Goal: Transaction & Acquisition: Obtain resource

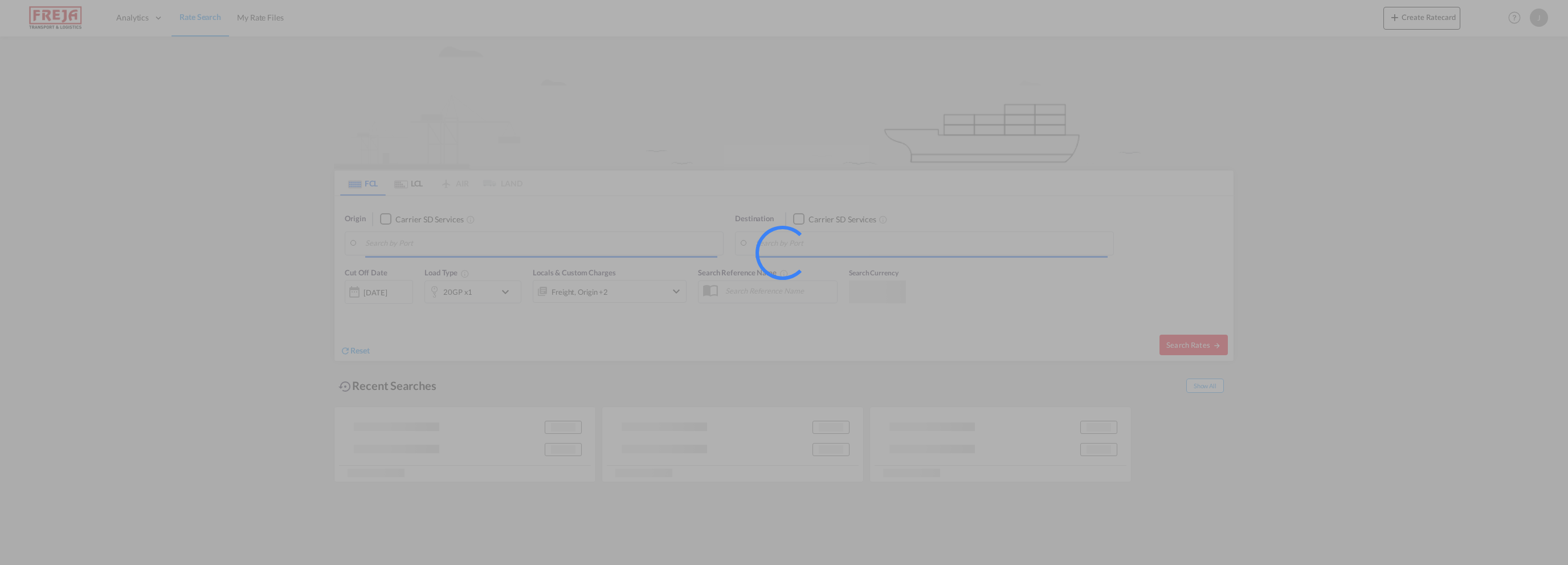
type input "Larvik, NOLAR"
type input "[GEOGRAPHIC_DATA], EGPSD"
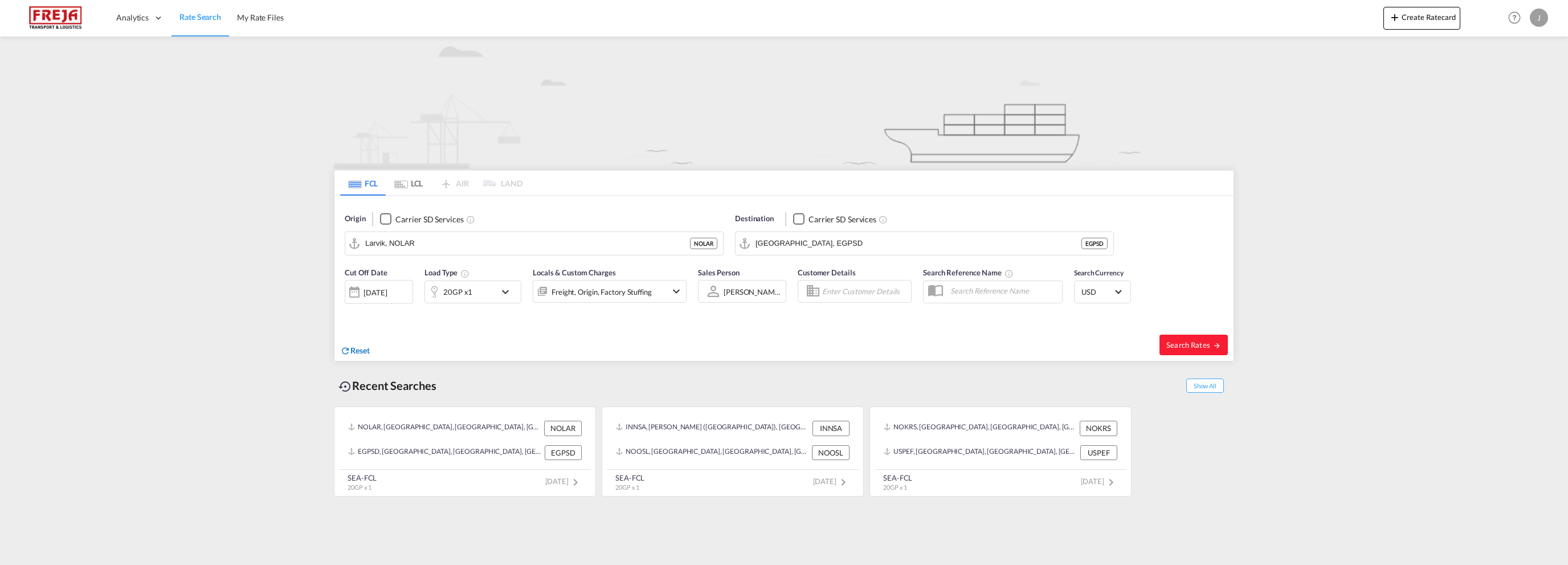
click at [362, 349] on span "Reset" at bounding box center [360, 350] width 19 height 10
click at [413, 244] on body "Analytics Reports Dashboard Rate Search My Rate Files Analytics" at bounding box center [784, 282] width 1568 height 565
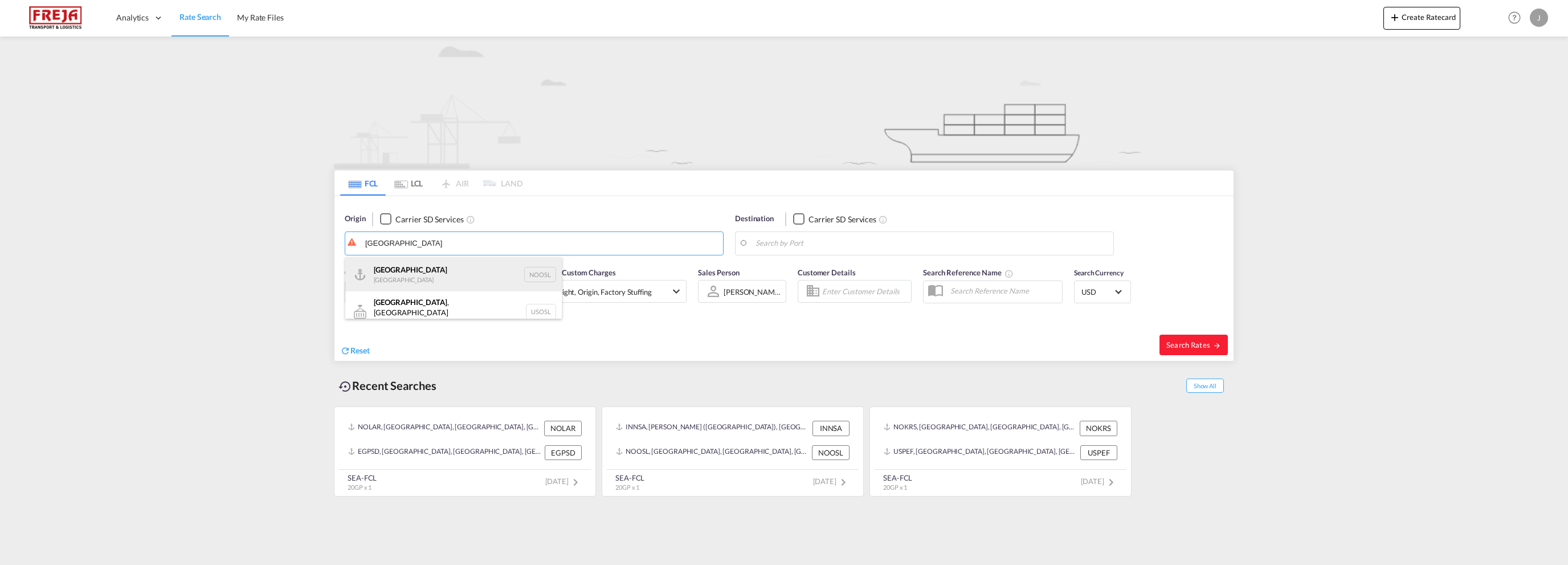
click at [387, 273] on div "[GEOGRAPHIC_DATA] [GEOGRAPHIC_DATA] NOOSL" at bounding box center [454, 274] width 217 height 35
type input "[GEOGRAPHIC_DATA], NOOSL"
click at [763, 246] on body "Analytics Reports Dashboard Rate Search My Rate Files Analytics" at bounding box center [784, 282] width 1568 height 565
drag, startPoint x: 763, startPoint y: 246, endPoint x: 831, endPoint y: 240, distance: 68.3
click at [831, 240] on body "Analytics Reports Dashboard Rate Search My Rate Files Analytics" at bounding box center [784, 282] width 1568 height 565
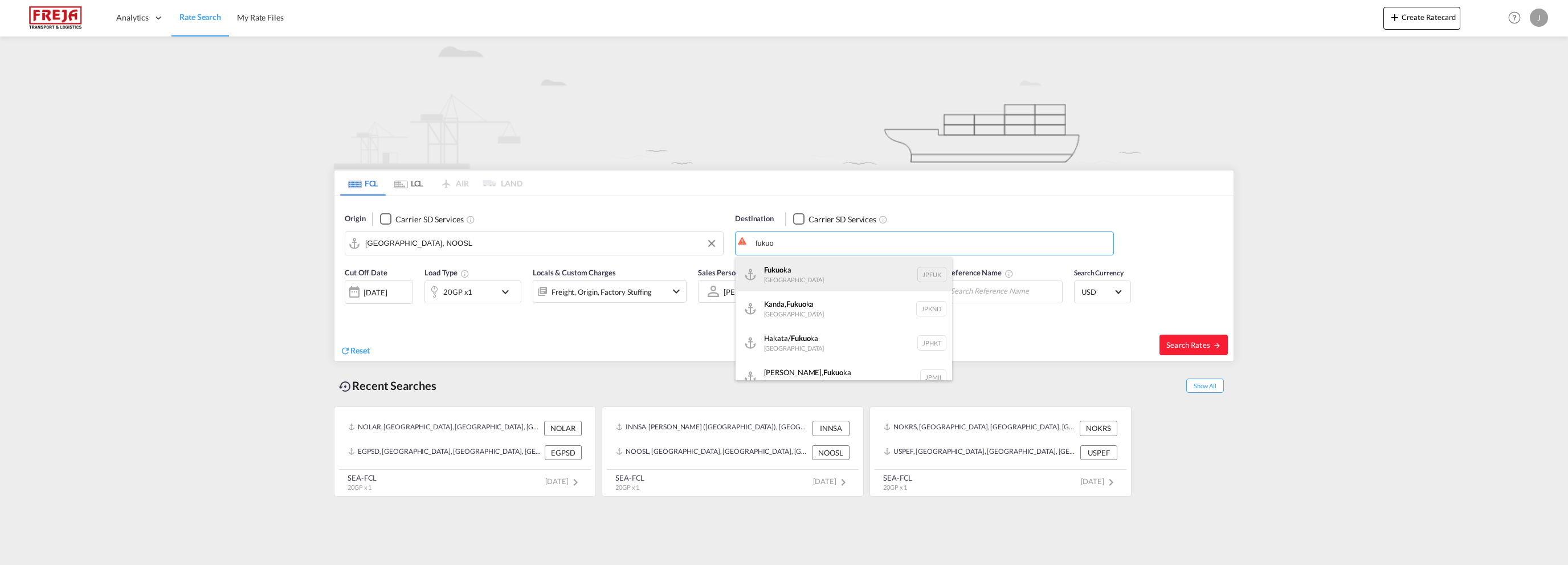
click at [789, 273] on div "Fukuo ka [GEOGRAPHIC_DATA] JPFUK" at bounding box center [844, 274] width 217 height 35
type input "[GEOGRAPHIC_DATA], JPFUK"
click at [386, 291] on div "[DATE]" at bounding box center [375, 292] width 23 height 11
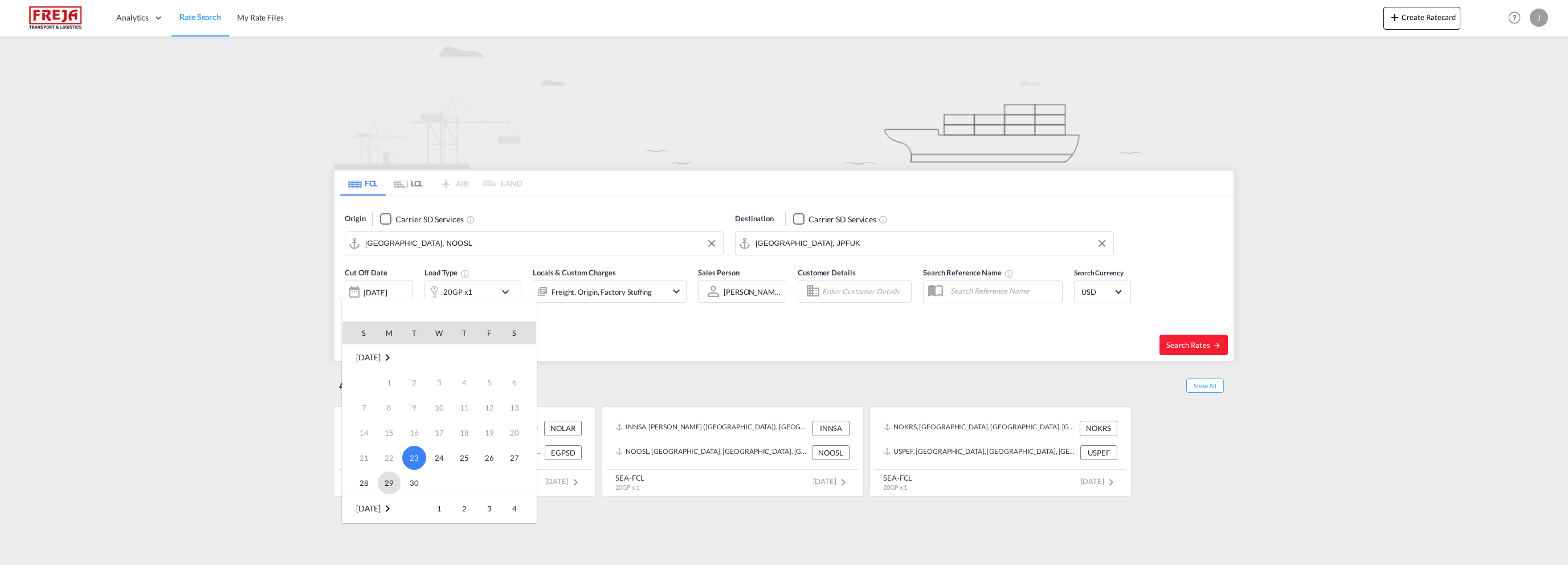
click at [386, 488] on span "29" at bounding box center [389, 483] width 23 height 23
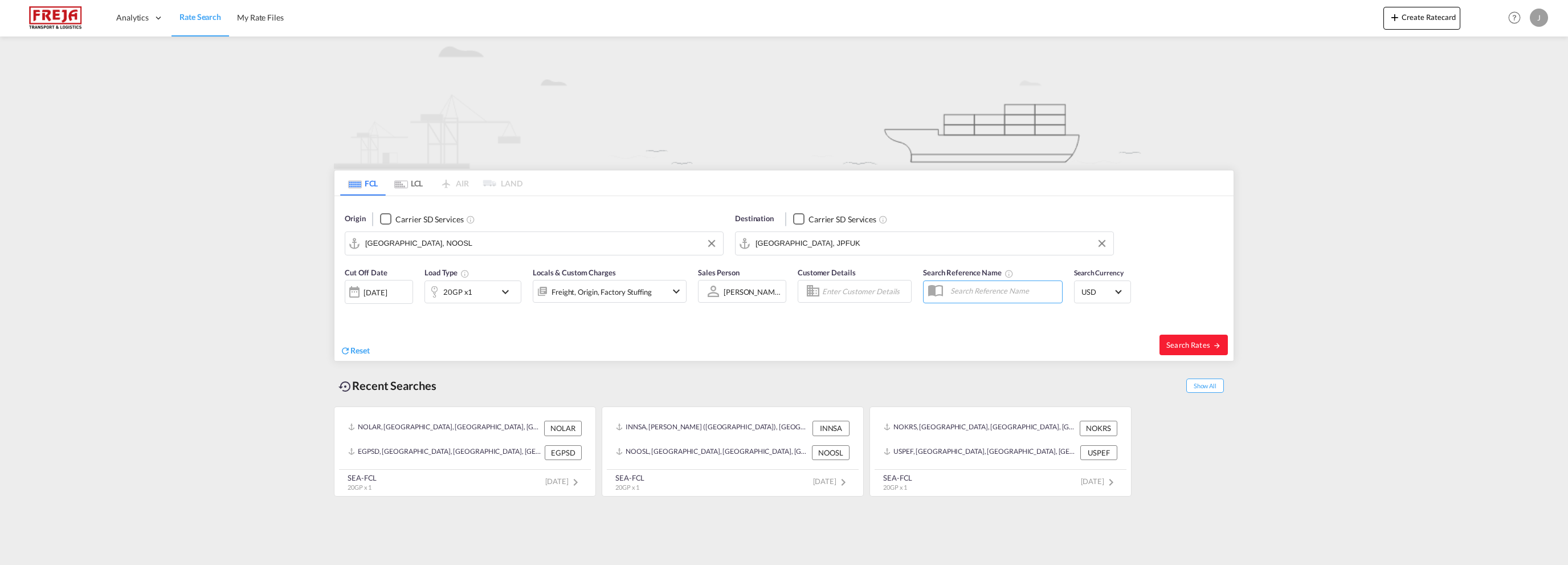
click at [679, 293] on md-icon "icon-chevron-down" at bounding box center [676, 291] width 13 height 13
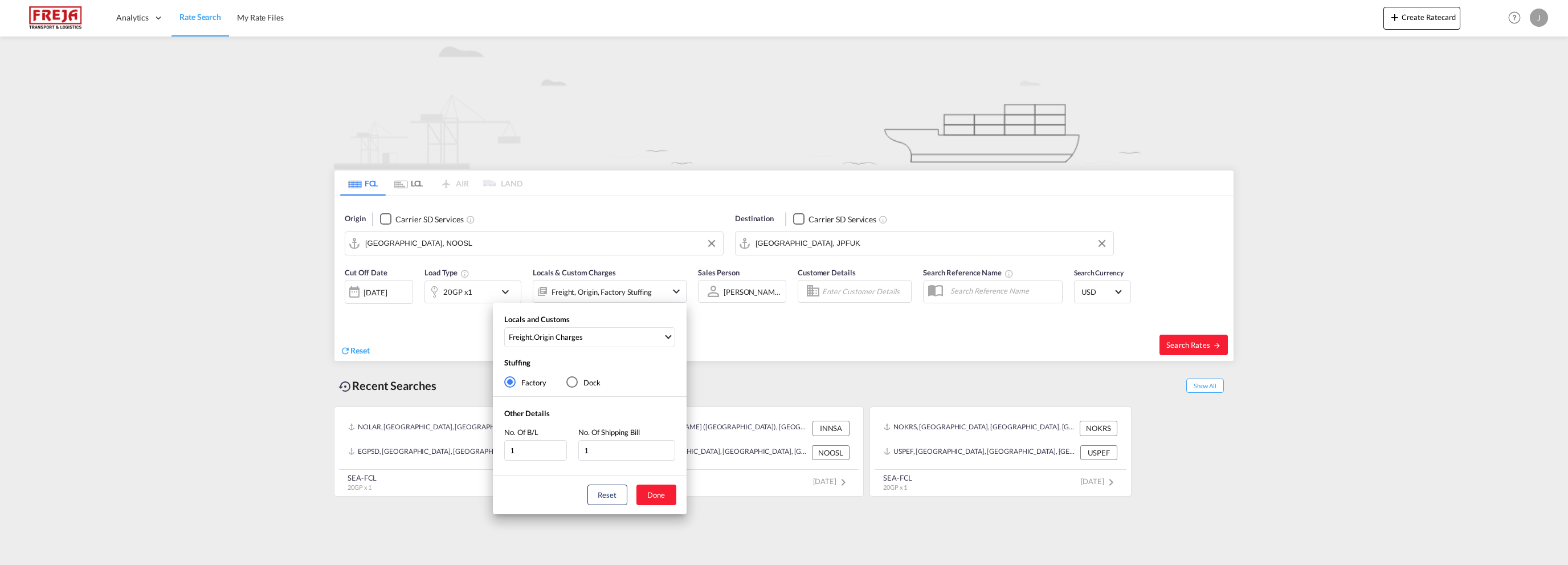
click at [679, 293] on div "Locals and Customs Freight , Origin Charges Clear All Select All Freight Origin…" at bounding box center [784, 282] width 1568 height 565
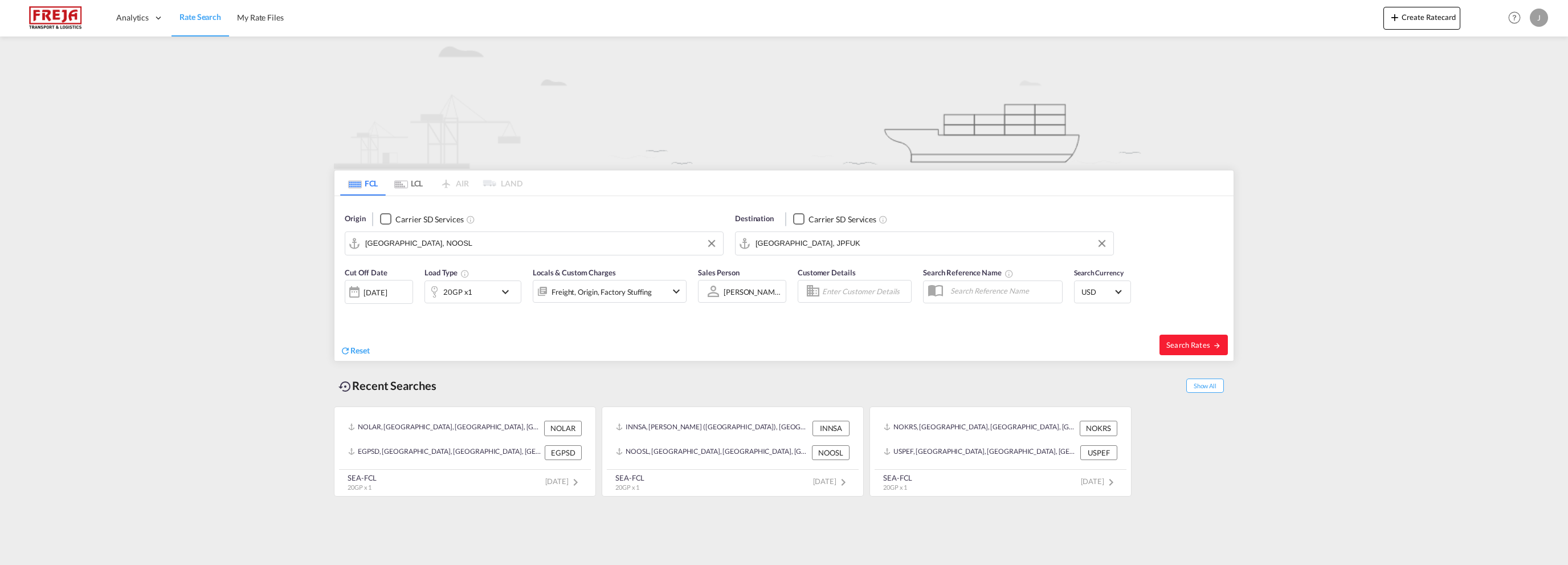
click at [506, 290] on md-icon "icon-chevron-down" at bounding box center [508, 292] width 19 height 13
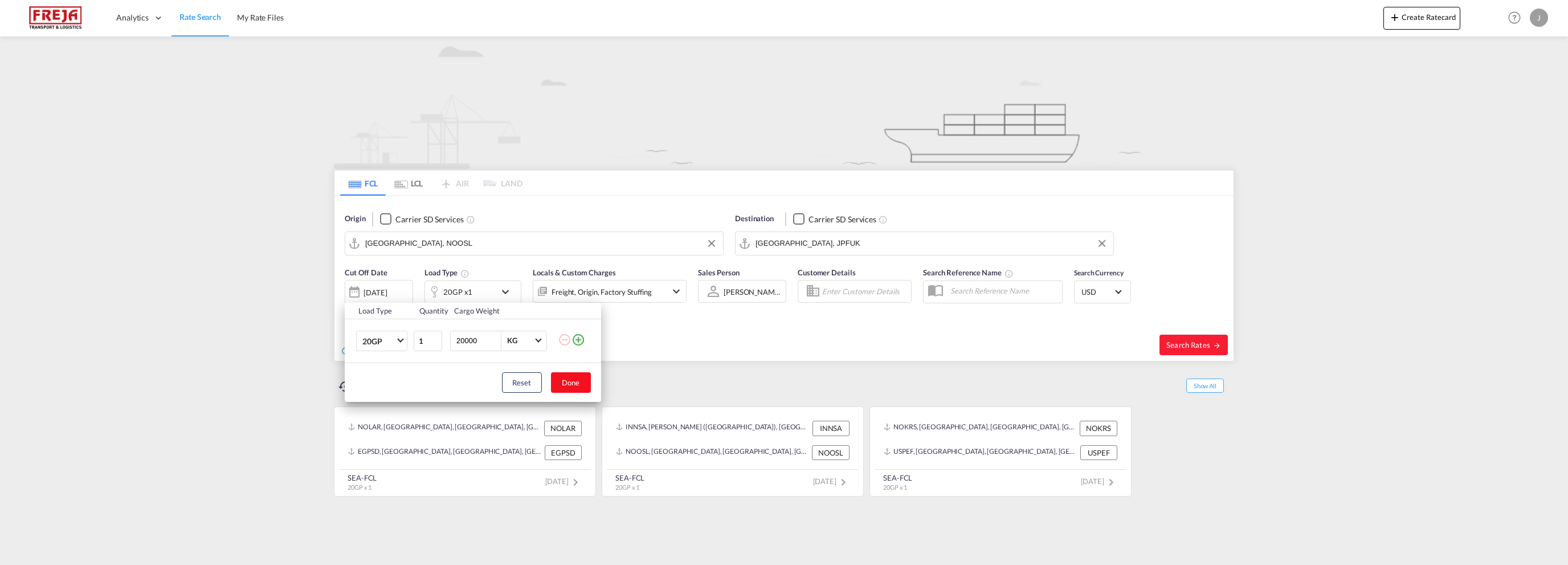
click at [564, 373] on button "Done" at bounding box center [572, 382] width 40 height 20
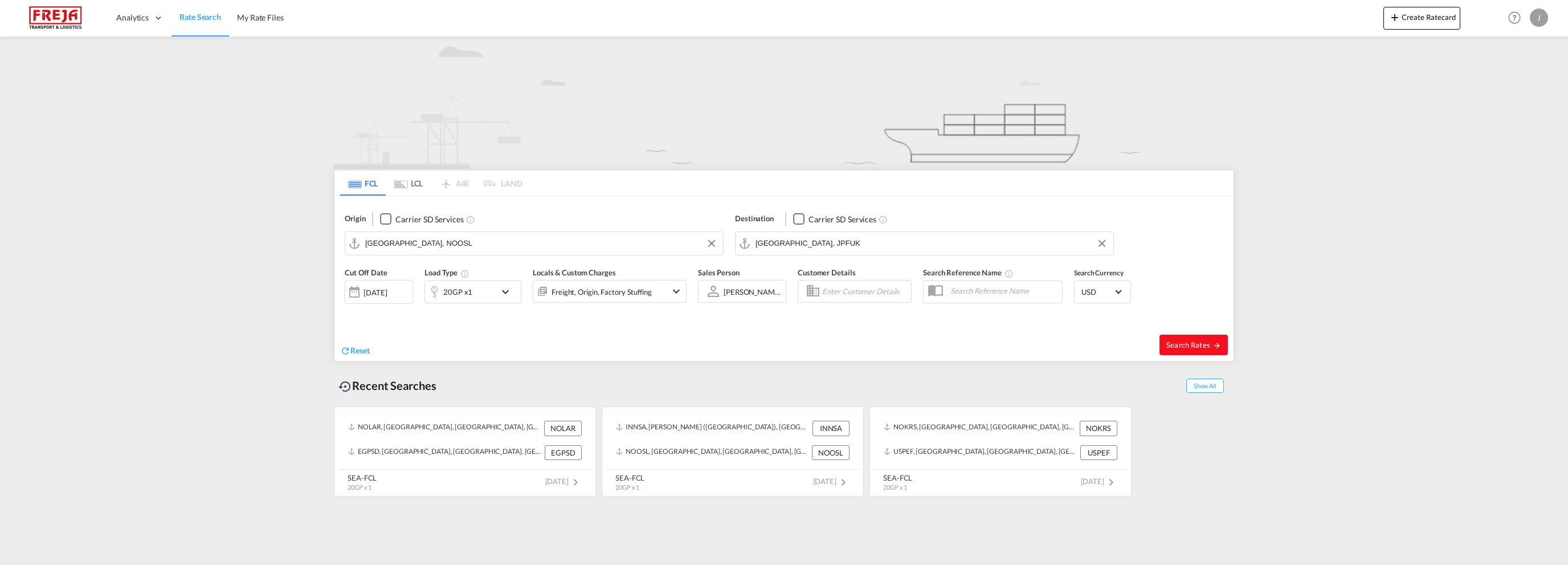
click at [1192, 341] on span "Search Rates" at bounding box center [1193, 345] width 55 height 10
type input "NOOSL to JPFUK / [DATE]"
